Goal: Task Accomplishment & Management: Complete application form

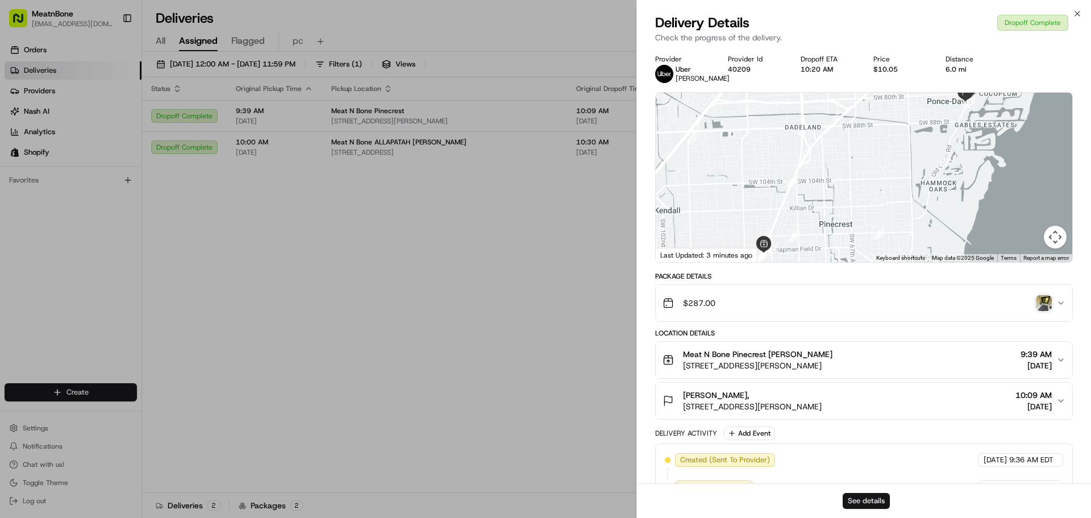
click at [870, 498] on button "See details" at bounding box center [866, 501] width 47 height 16
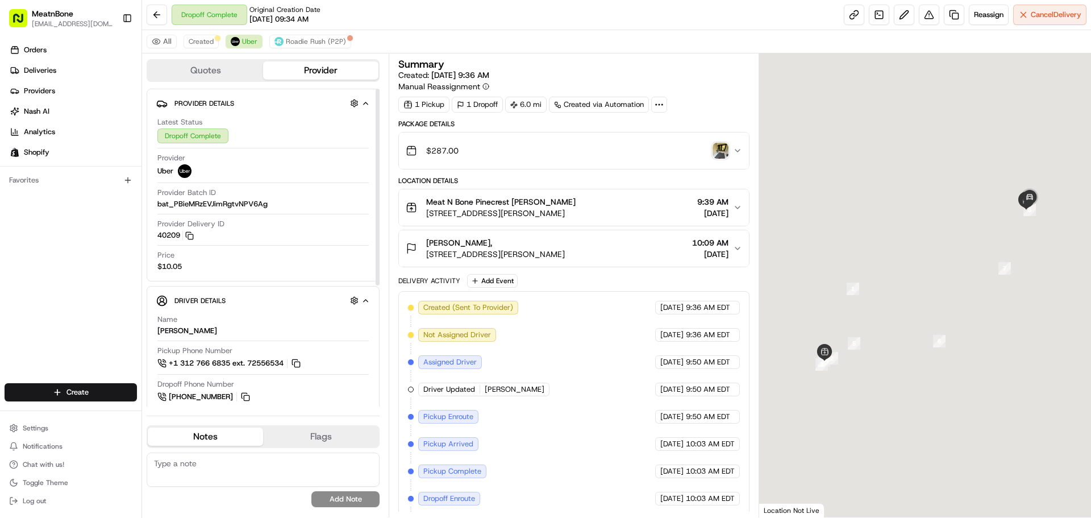
click at [95, 389] on html "MeatnBone cpenagos@meatnbone.com Toggle Sidebar Orders Deliveries Providers Nas…" at bounding box center [545, 259] width 1091 height 518
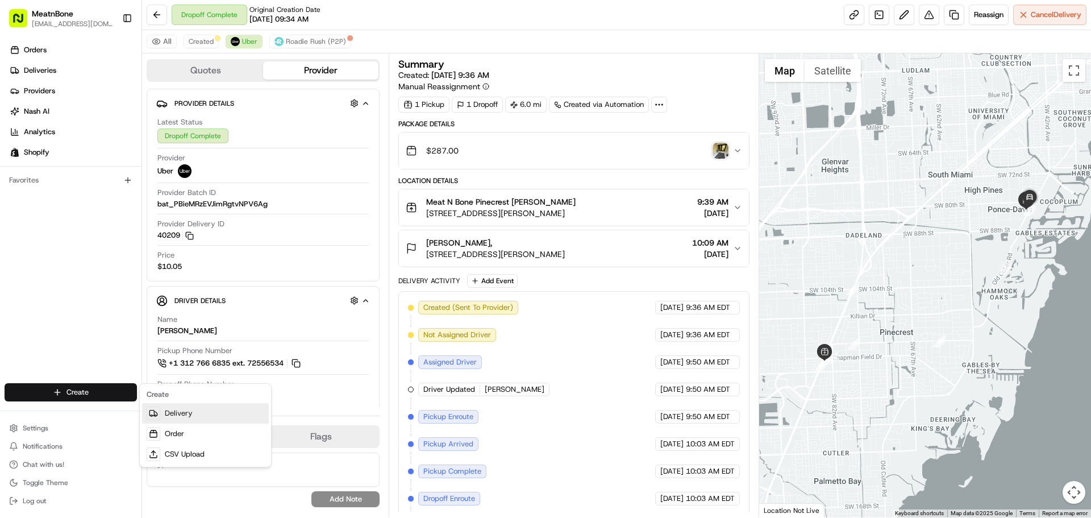
click at [178, 414] on link "Delivery" at bounding box center [205, 413] width 127 height 20
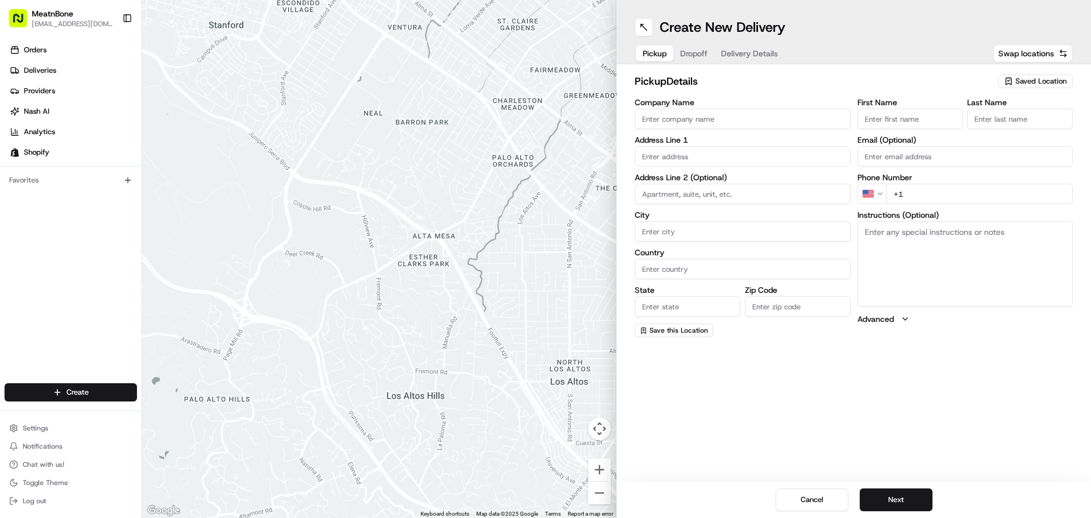
click at [1046, 81] on span "Saved Location" at bounding box center [1041, 81] width 51 height 10
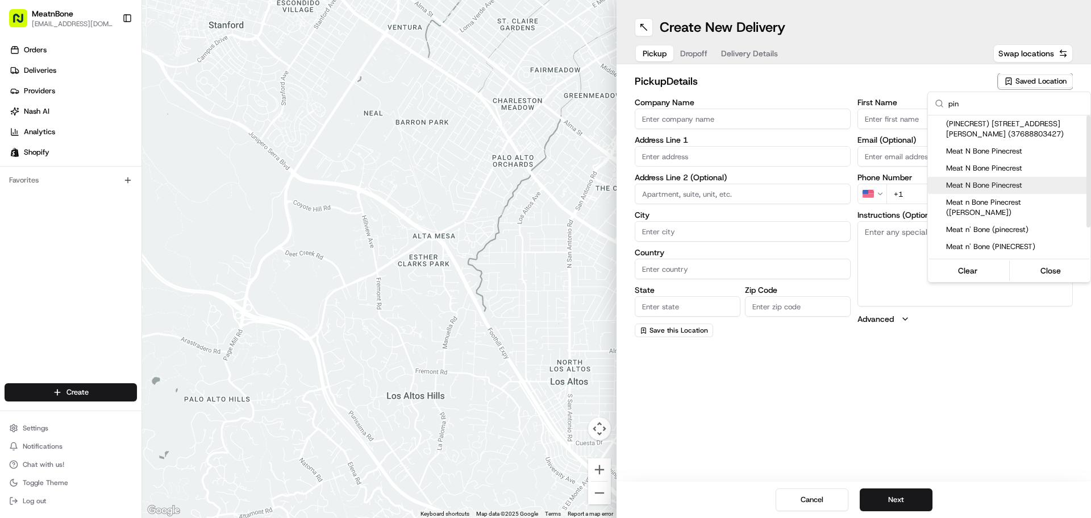
type input "pin"
click at [988, 185] on span "Meat N Bone Pinecrest" at bounding box center [1016, 185] width 140 height 10
type input "Meat N Bone Pinecrest"
type input "12443 S Dixie Hwy"
type input "Miami"
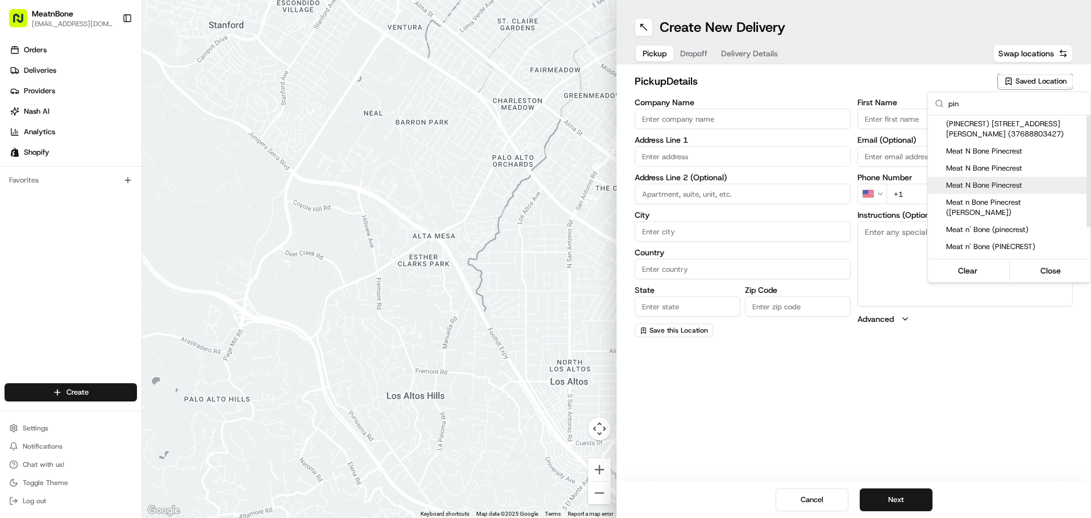
type input "US"
type input "FL"
type input "33156"
type input "Carlos"
type input "Penagos"
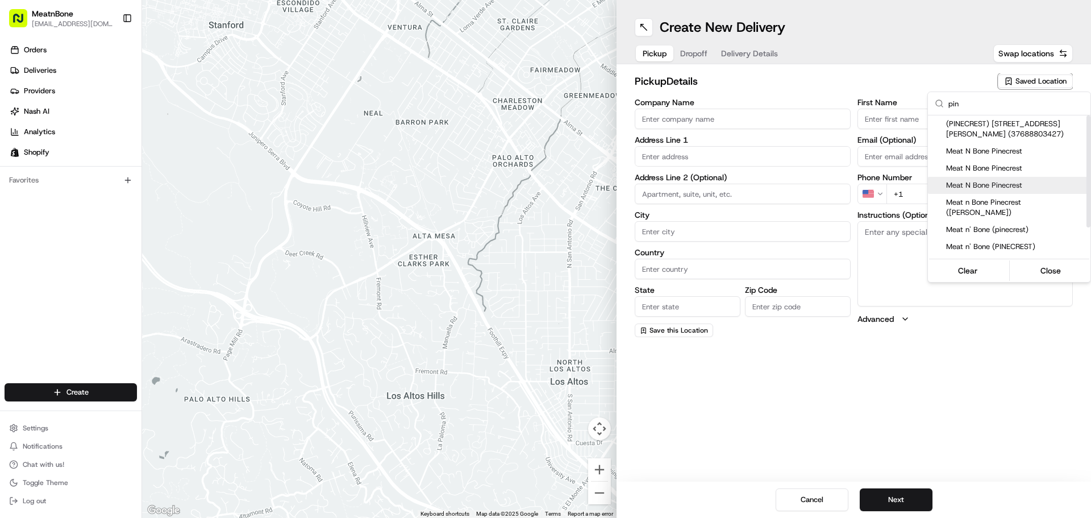
type input "+1 305 399 3837"
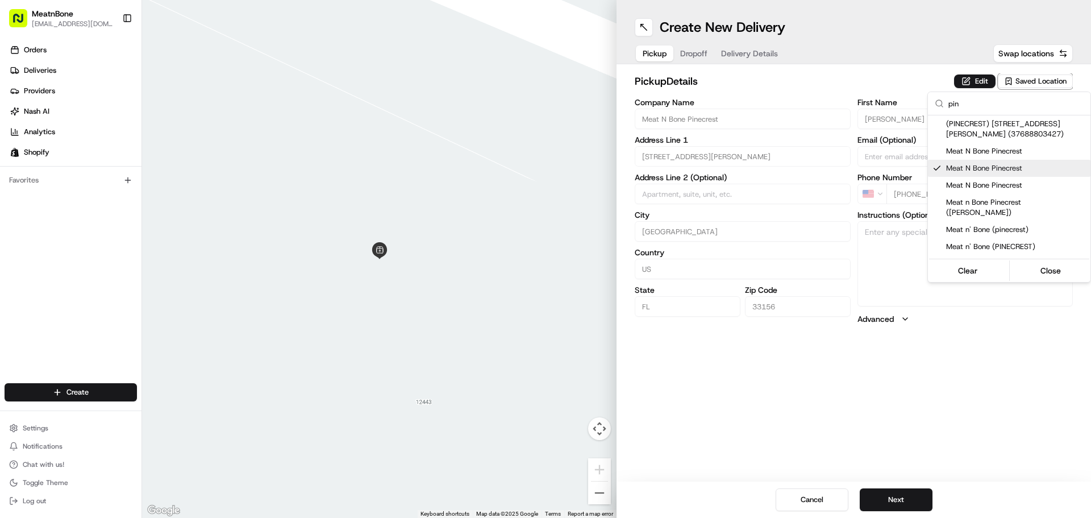
click at [691, 58] on html "MeatnBone cpenagos@meatnbone.com Toggle Sidebar Orders Deliveries Providers Nas…" at bounding box center [545, 259] width 1091 height 518
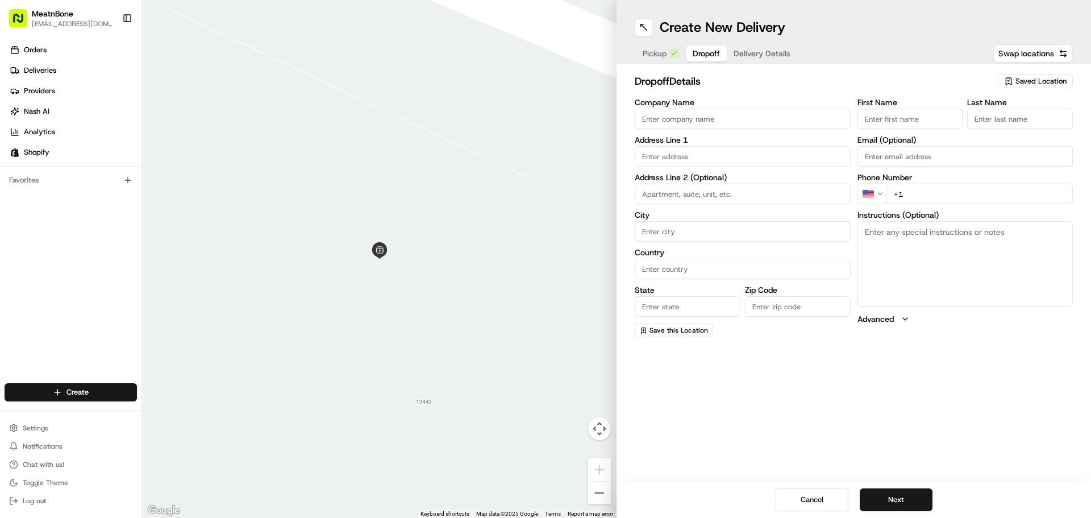
click at [691, 56] on button "Dropoff" at bounding box center [706, 53] width 41 height 16
click at [641, 164] on input "text" at bounding box center [743, 156] width 216 height 20
paste input "Charles Tomonto, 10520 SW 123rd St, Miami Florida 33176, United States, 3054505…"
drag, startPoint x: 796, startPoint y: 156, endPoint x: 930, endPoint y: 174, distance: 135.4
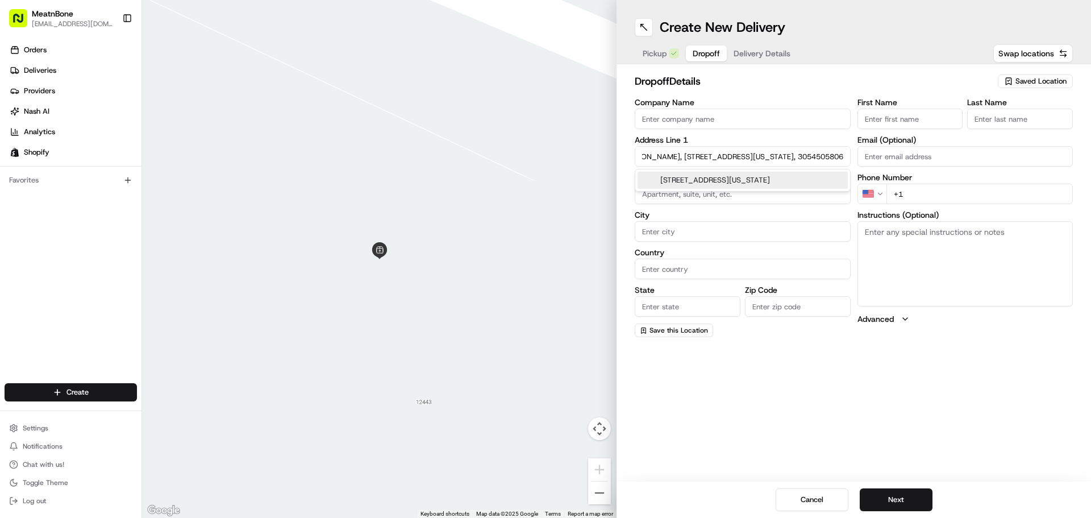
click at [937, 174] on div "Company Name Address Line 1 Charles Tomonto, 10520 SW 123rd St, Miami Florida 3…" at bounding box center [854, 217] width 438 height 239
type input "Charles Tomonto, 10520 SW 123rd St, Miami Florida 33176, United States,"
click at [920, 194] on input "+1" at bounding box center [980, 194] width 187 height 20
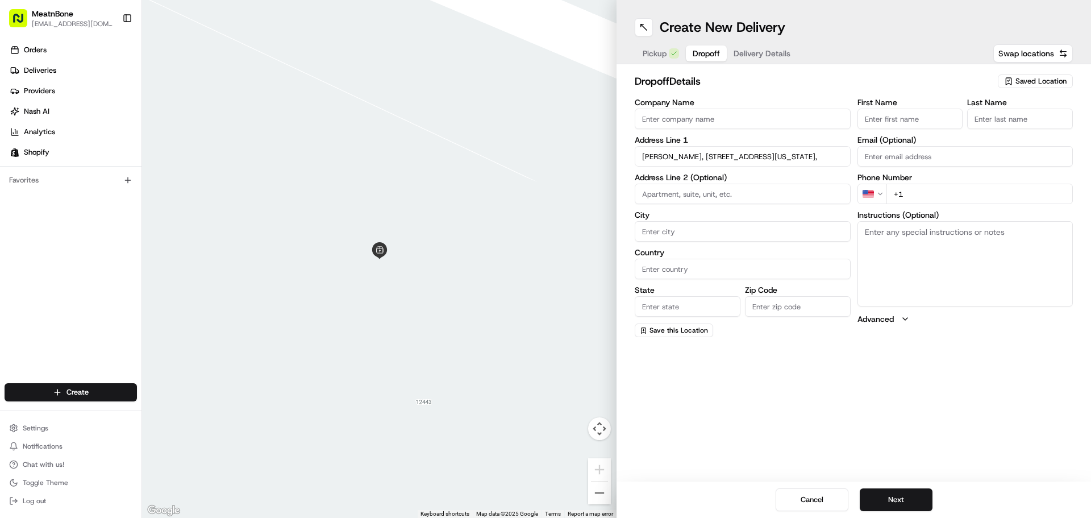
paste input "305 450 5806"
type input "+1 305 450 5806"
drag, startPoint x: 703, startPoint y: 154, endPoint x: 617, endPoint y: 160, distance: 86.0
click at [617, 160] on div "dropoff Details Saved Location Company Name Address Line 1 Charles Tomonto, 105…" at bounding box center [854, 205] width 475 height 282
type input "10520 SW 123rd St, Miami Florida 33176, United States,"
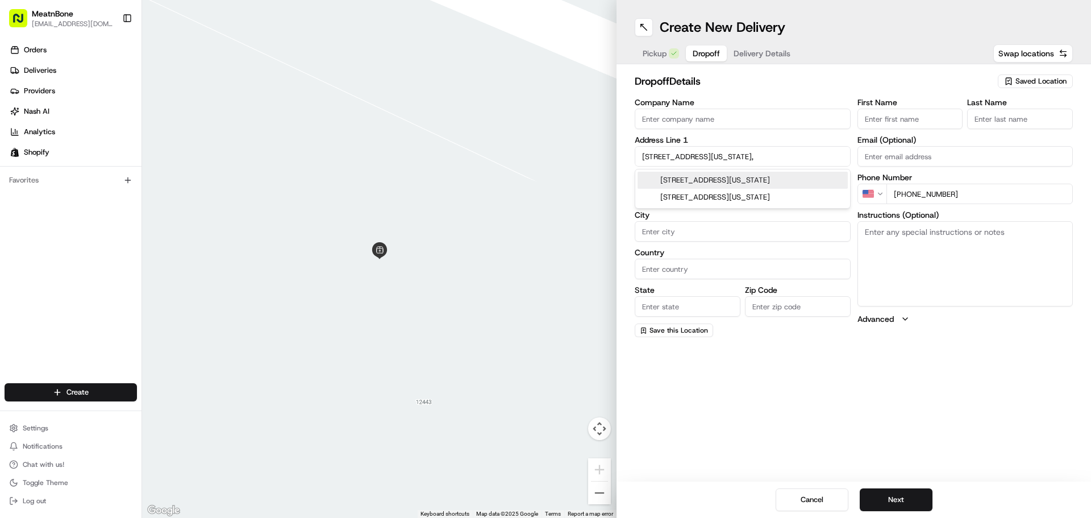
click at [638, 122] on input "Company Name" at bounding box center [743, 119] width 216 height 20
paste input "Charles Tomonto,"
type input "Charles Tomonto,"
click at [703, 157] on input "10520 SW 123rd St, Miami Florida 33176, United States," at bounding box center [743, 156] width 216 height 20
click at [711, 184] on div "10520 SW 123rd St, Miami, Florida 33176, United States" at bounding box center [743, 180] width 210 height 17
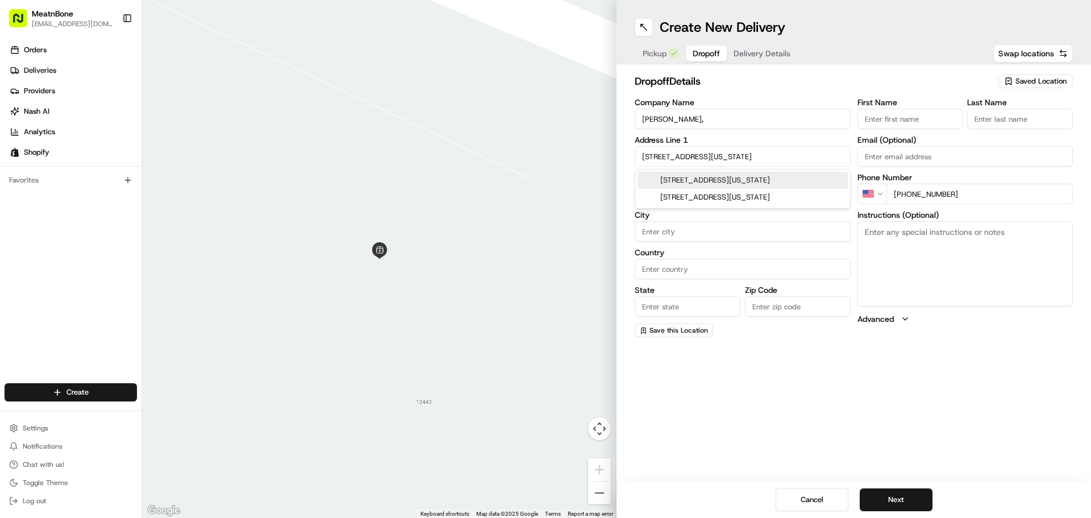
type input "10520 SW 123rd St, Miami, FL 33176, USA"
type input "Miami"
type input "United States"
type input "FL"
type input "33176"
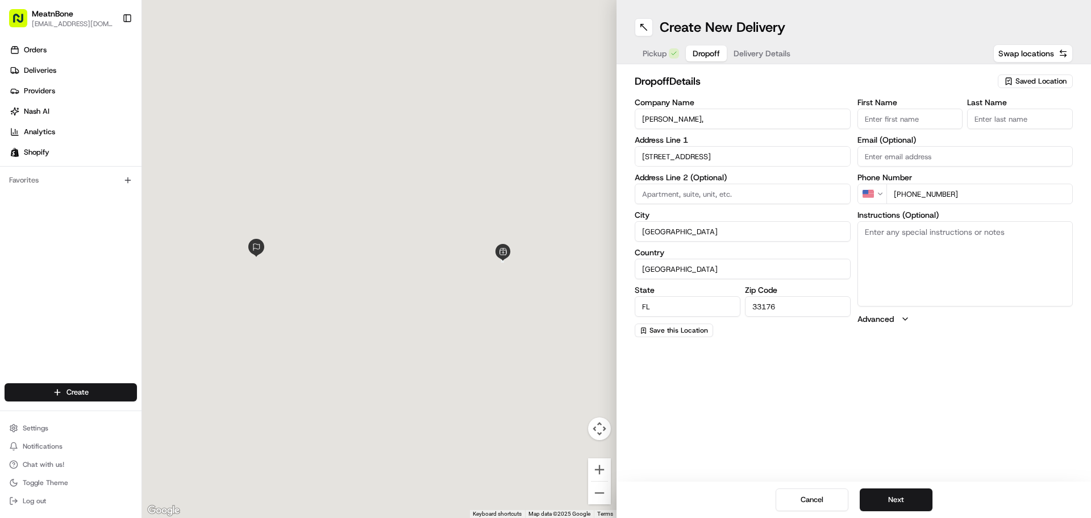
type input "10520 Southwest 123rd Street"
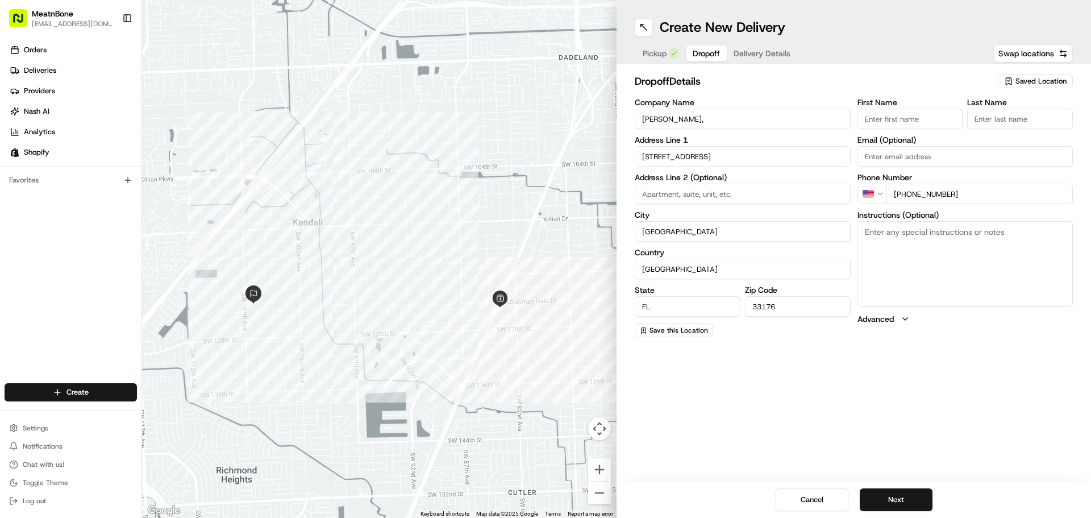
click at [916, 253] on textarea "Instructions (Optional)" at bounding box center [966, 263] width 216 height 85
type textarea "contact the customer upon arrival"
click at [916, 496] on button "Next" at bounding box center [896, 499] width 73 height 23
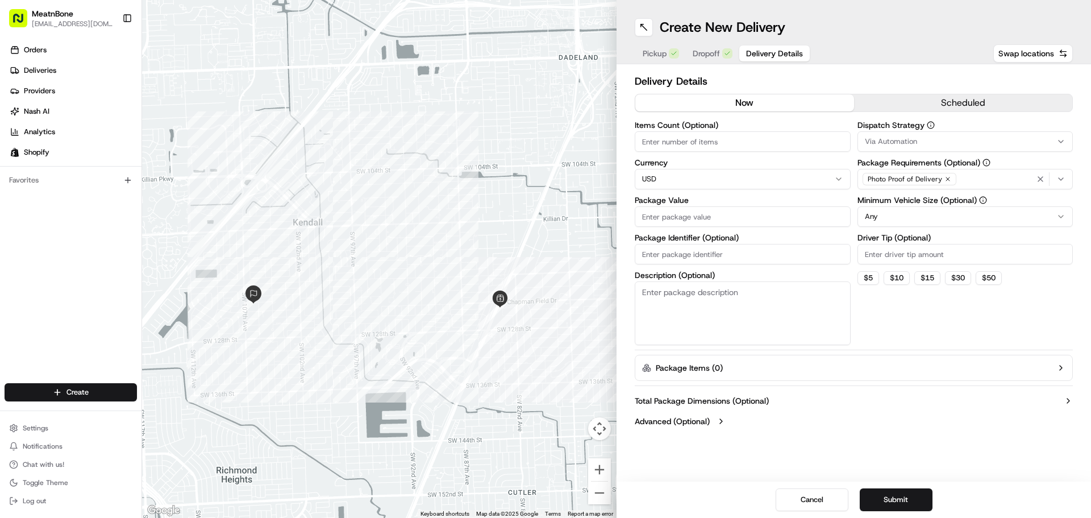
click at [745, 149] on input "Items Count (Optional)" at bounding box center [743, 141] width 216 height 20
type input "4"
drag, startPoint x: 692, startPoint y: 217, endPoint x: 700, endPoint y: 210, distance: 10.9
click at [697, 215] on input "Package Value" at bounding box center [743, 216] width 216 height 20
type input "5"
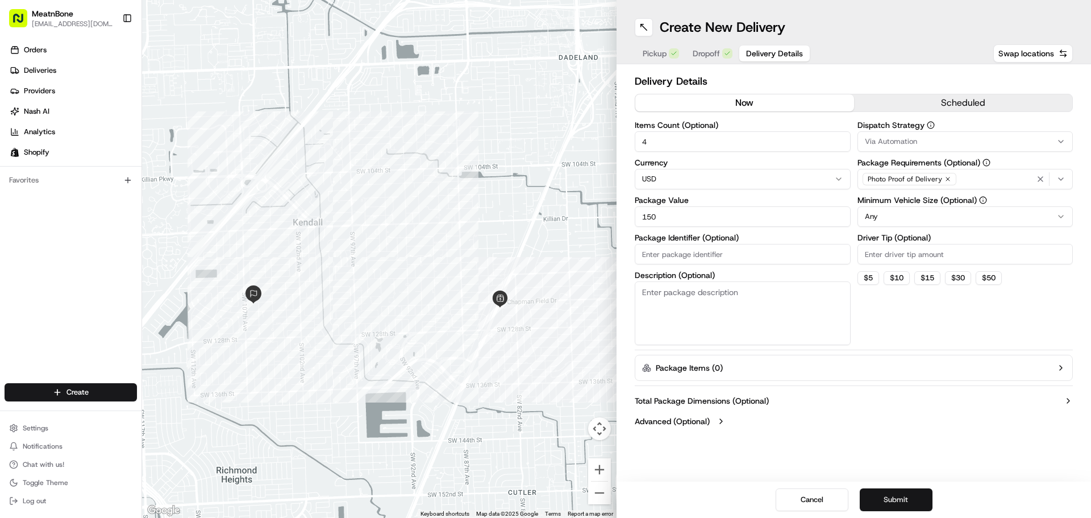
type input "150"
click at [889, 501] on button "Submit" at bounding box center [896, 499] width 73 height 23
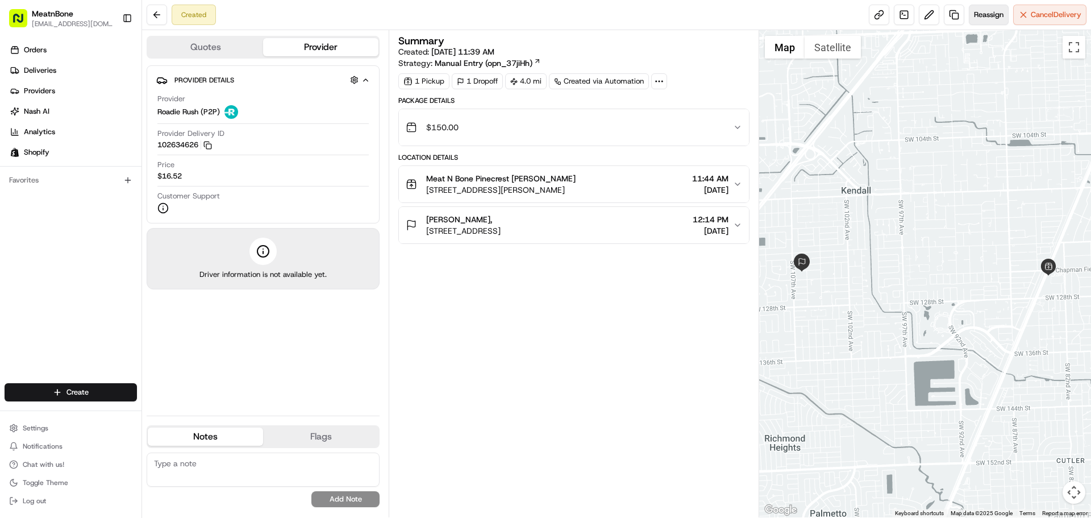
click at [992, 13] on span "Reassign" at bounding box center [989, 15] width 30 height 10
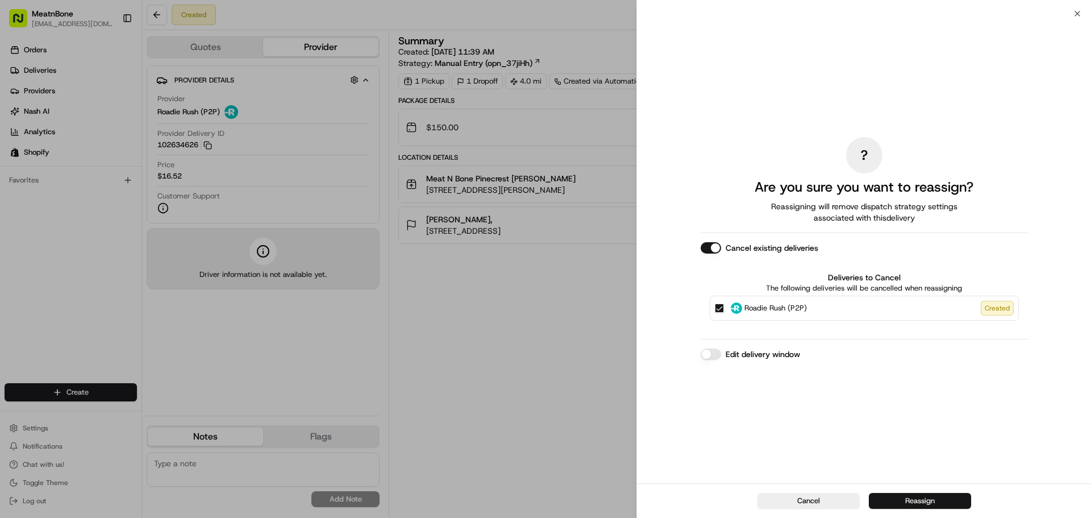
click at [900, 502] on button "Reassign" at bounding box center [920, 501] width 102 height 16
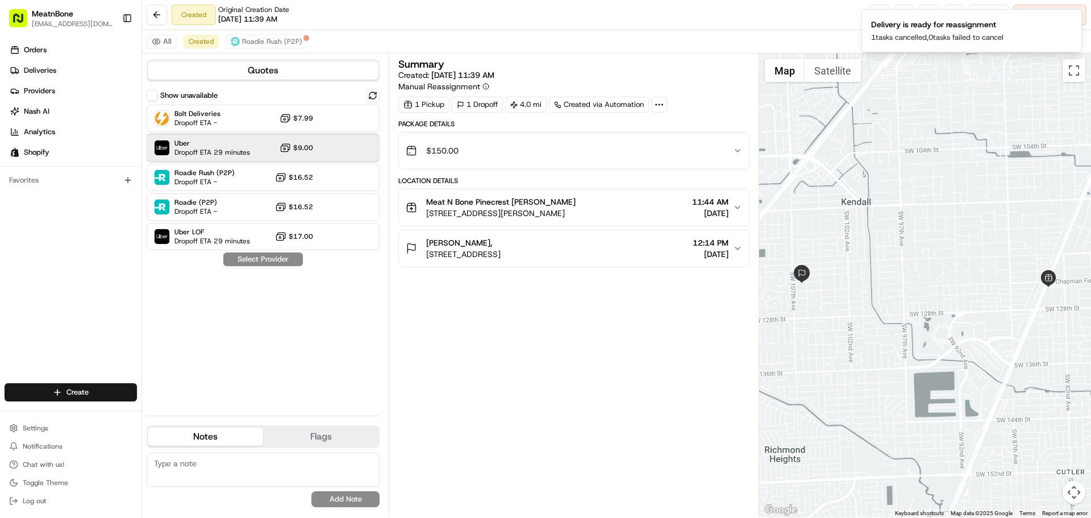
click at [242, 142] on span "Uber" at bounding box center [212, 143] width 76 height 9
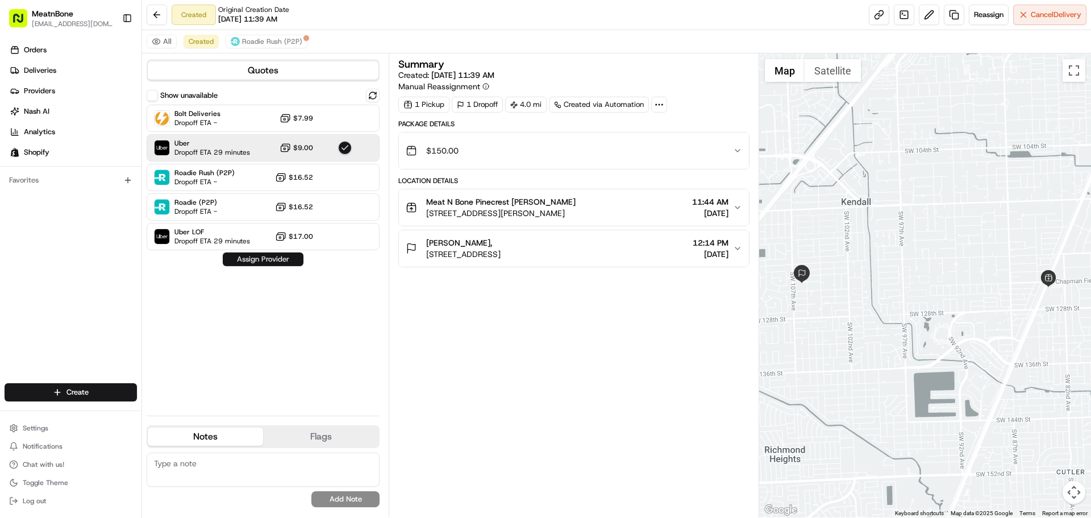
click at [272, 261] on button "Assign Provider" at bounding box center [263, 259] width 81 height 14
